Goal: Information Seeking & Learning: Find contact information

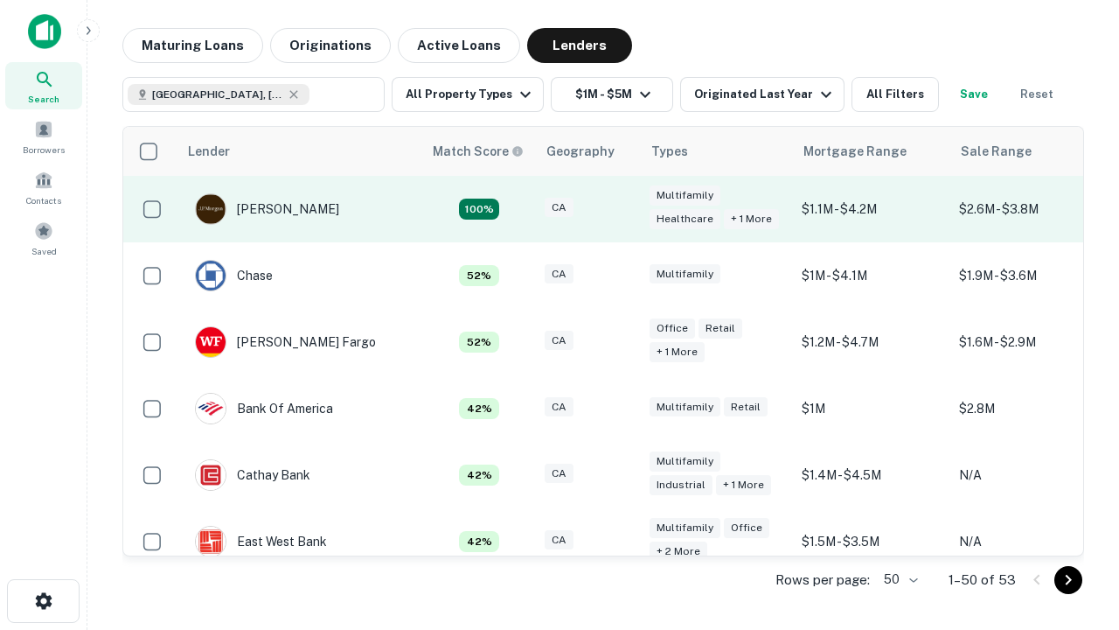
click at [621, 209] on div "CA" at bounding box center [588, 210] width 87 height 24
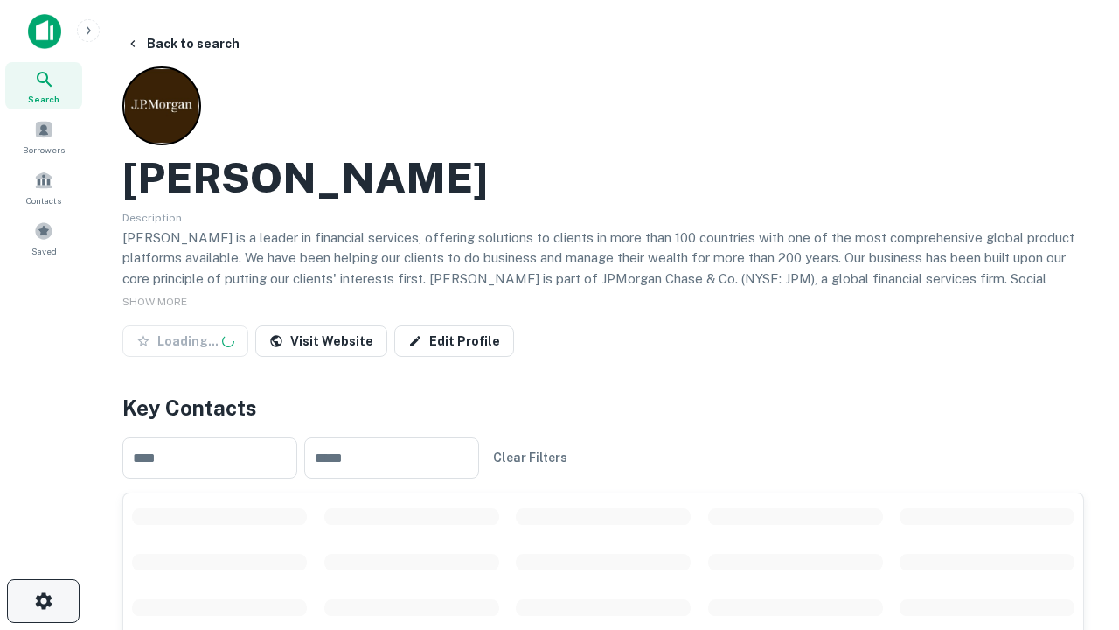
click at [43, 601] on icon "button" at bounding box center [43, 600] width 21 height 21
